Goal: Task Accomplishment & Management: Manage account settings

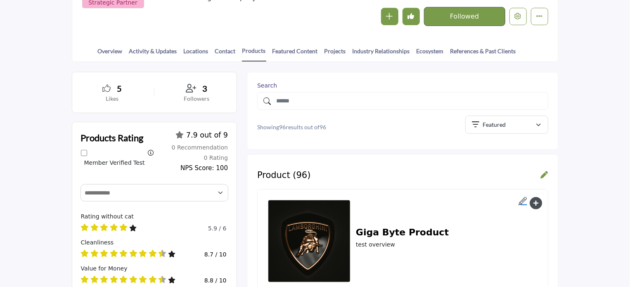
scroll to position [165, 0]
click at [391, 49] on link "Industry Relationships" at bounding box center [381, 54] width 58 height 14
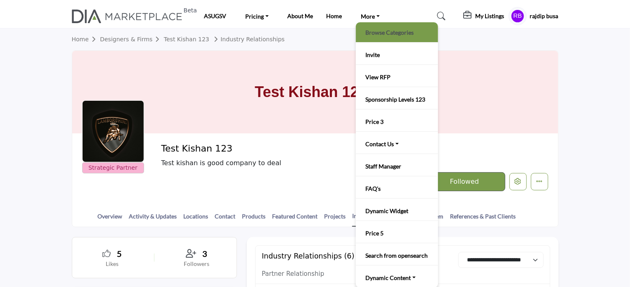
click at [386, 28] on link "Browse Categories" at bounding box center [397, 32] width 74 height 12
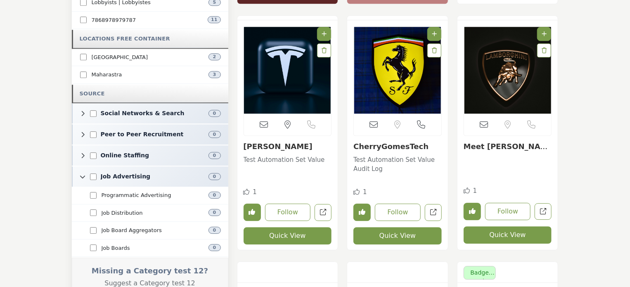
scroll to position [2692, 0]
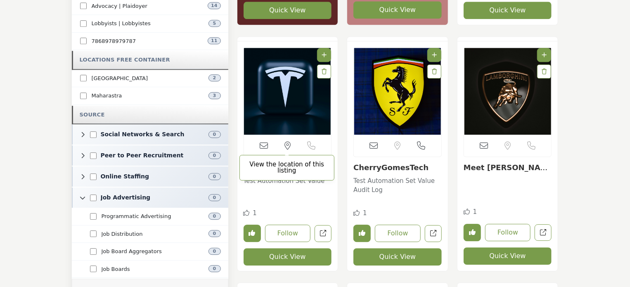
click at [288, 145] on icon at bounding box center [287, 146] width 6 height 8
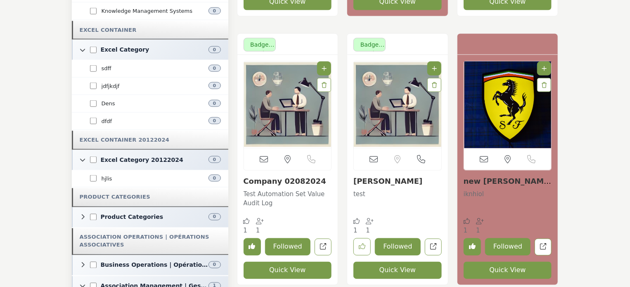
scroll to position [2073, 0]
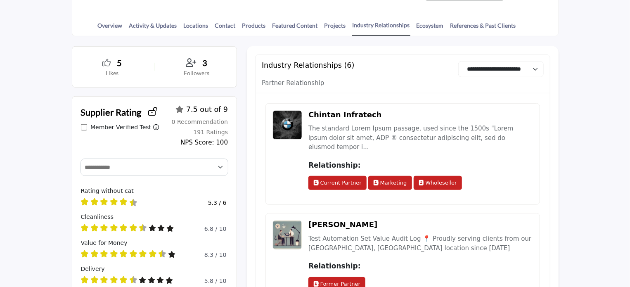
scroll to position [206, 0]
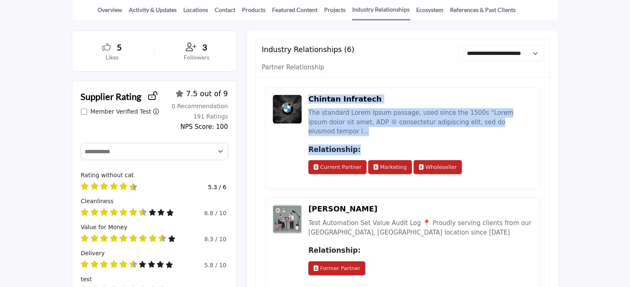
drag, startPoint x: 307, startPoint y: 95, endPoint x: 374, endPoint y: 135, distance: 77.9
click at [374, 135] on div "[PERSON_NAME] Infratech The standard Lorem Ipsum passage, used since the 1500s …" at bounding box center [402, 138] width 274 height 102
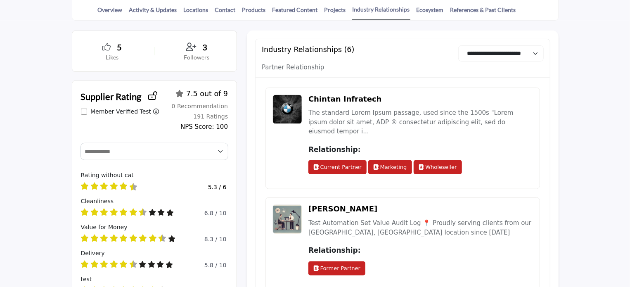
click at [319, 170] on div "[PERSON_NAME] Infratech The standard Lorem Ipsum passage, used since the 1500s …" at bounding box center [420, 139] width 224 height 88
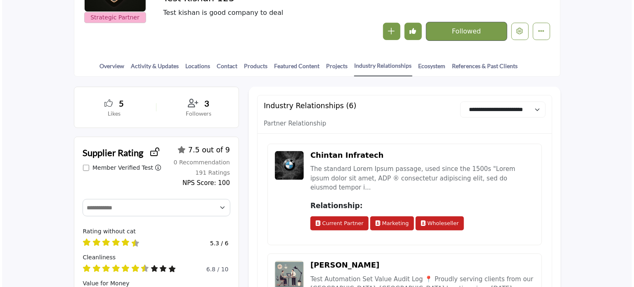
scroll to position [165, 0]
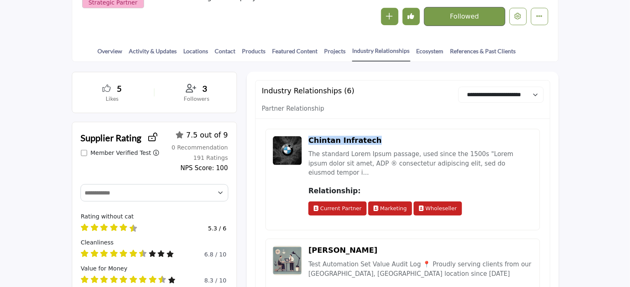
drag, startPoint x: 309, startPoint y: 137, endPoint x: 369, endPoint y: 134, distance: 59.9
click at [369, 134] on div "[PERSON_NAME] Infratech The standard Lorem Ipsum passage, used since the 1500s …" at bounding box center [402, 180] width 274 height 102
click at [393, 145] on div "[PERSON_NAME] Infratech The standard Lorem Ipsum passage, used since the 1500s …" at bounding box center [420, 180] width 224 height 88
drag, startPoint x: 309, startPoint y: 138, endPoint x: 380, endPoint y: 137, distance: 71.0
click at [380, 137] on div "Chintan Infratech" at bounding box center [420, 140] width 224 height 9
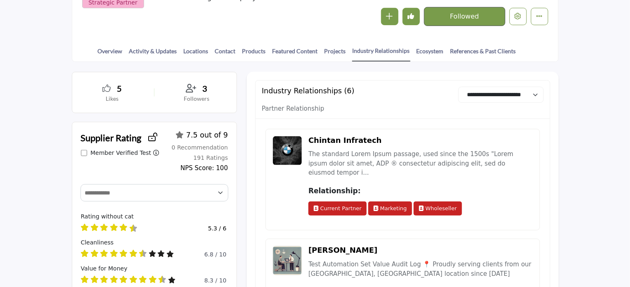
click at [350, 211] on div "[PERSON_NAME] Infratech The standard Lorem Ipsum passage, used since the 1500s …" at bounding box center [420, 180] width 224 height 88
drag, startPoint x: 322, startPoint y: 199, endPoint x: 359, endPoint y: 198, distance: 36.8
click at [359, 201] on span "Current Partner" at bounding box center [337, 208] width 58 height 14
click at [344, 215] on div "[PERSON_NAME] Infratech The standard Lorem Ipsum passage, used since the 1500s …" at bounding box center [402, 180] width 274 height 102
click at [515, 19] on icon "Edit company" at bounding box center [518, 16] width 7 height 7
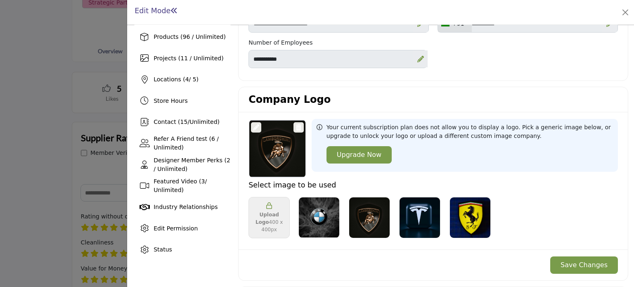
scroll to position [165, 0]
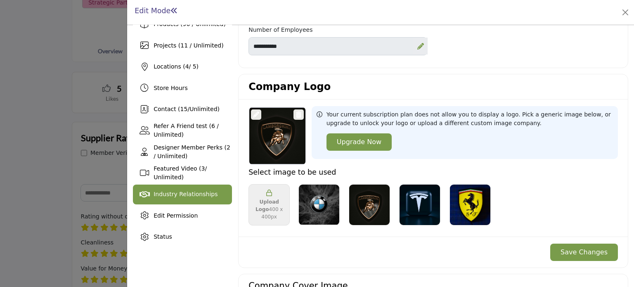
click at [190, 193] on span "Industry Relationships" at bounding box center [186, 194] width 64 height 7
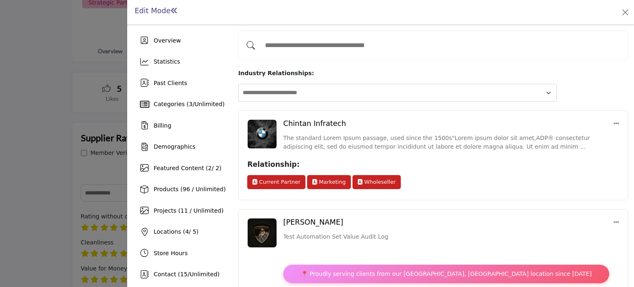
click at [613, 121] on icon at bounding box center [616, 124] width 6 height 6
click at [438, 166] on div "Relationship: Current Partner Marketing Wholeseller" at bounding box center [433, 175] width 372 height 32
click at [613, 121] on icon at bounding box center [616, 124] width 6 height 6
click at [440, 165] on div "Relationship: Current Partner Marketing Wholeseller" at bounding box center [433, 175] width 372 height 32
